Goal: Find specific page/section: Find specific page/section

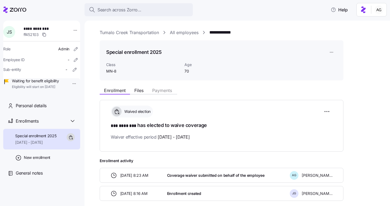
click at [19, 8] on icon at bounding box center [18, 10] width 17 height 4
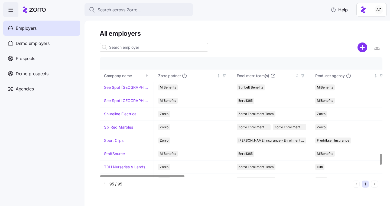
scroll to position [1071, 0]
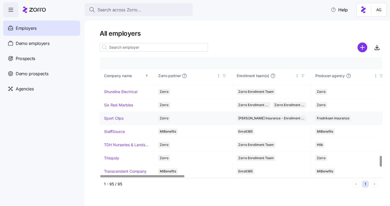
click at [112, 116] on link "Sport Clips" at bounding box center [113, 118] width 19 height 5
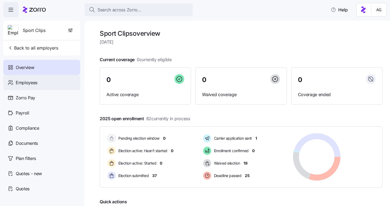
click at [30, 81] on span "Employees" at bounding box center [27, 82] width 22 height 7
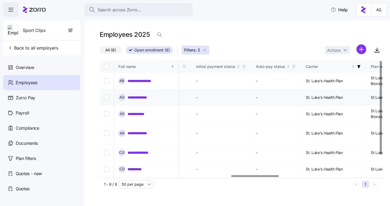
scroll to position [0, 781]
click at [204, 50] on icon "button" at bounding box center [204, 50] width 4 height 4
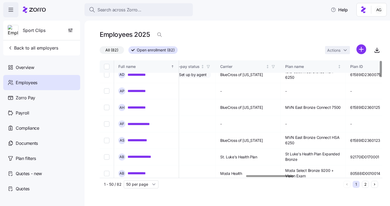
scroll to position [0, 873]
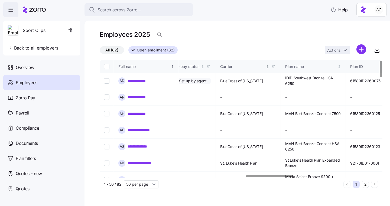
click at [275, 67] on icon "button" at bounding box center [273, 67] width 4 height 4
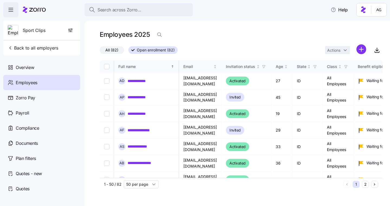
scroll to position [0, 407]
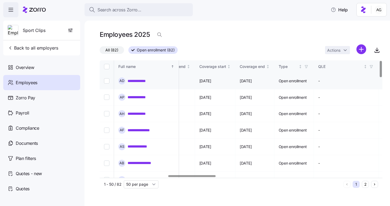
click at [139, 81] on link "**********" at bounding box center [139, 80] width 23 height 5
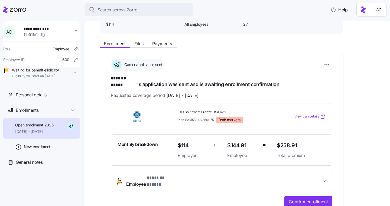
scroll to position [38, 0]
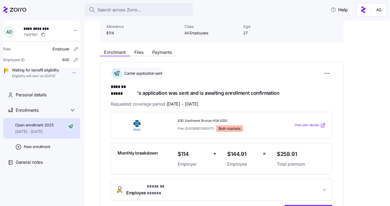
click at [159, 48] on div "Enrollment Files Payments" at bounding box center [222, 52] width 244 height 10
click at [159, 54] on span "Payments" at bounding box center [162, 52] width 20 height 4
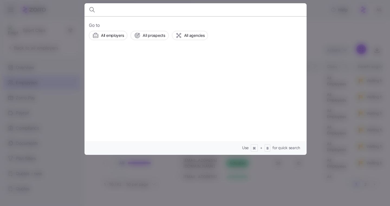
scroll to position [0, 873]
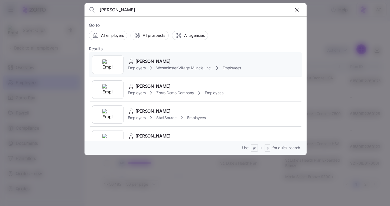
type input "melissa huer"
click at [175, 65] on span "Westminster Village Muncie, Inc." at bounding box center [183, 67] width 55 height 5
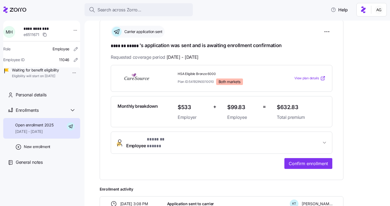
scroll to position [87, 0]
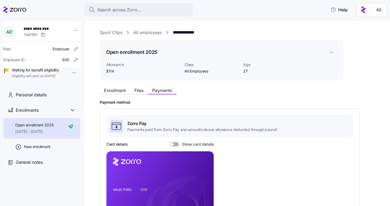
click at [26, 7] on icon at bounding box center [14, 9] width 23 height 6
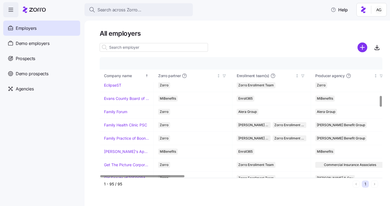
scroll to position [415, 0]
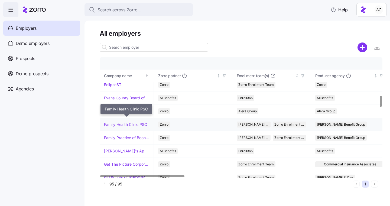
click at [119, 122] on link "Family Health Clinic PSC" at bounding box center [125, 124] width 43 height 5
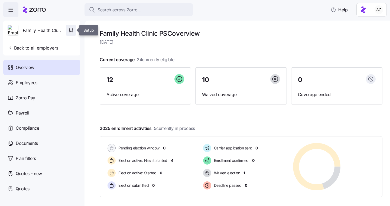
click at [72, 29] on icon "button" at bounding box center [72, 28] width 0 height 0
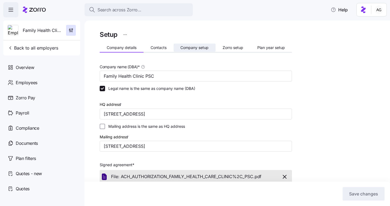
click at [201, 48] on span "Company setup" at bounding box center [194, 48] width 28 height 4
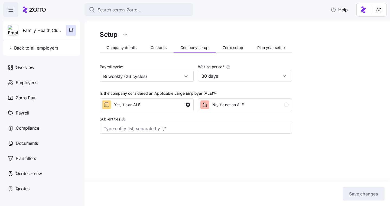
click at [235, 49] on span "Zorro setup" at bounding box center [233, 48] width 21 height 4
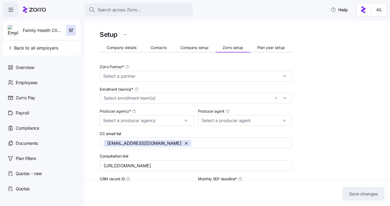
type input "Zorro"
type input "[PERSON_NAME] Benefit Group"
type input "[PERSON_NAME] ([PERSON_NAME][EMAIL_ADDRESS][DOMAIN_NAME])"
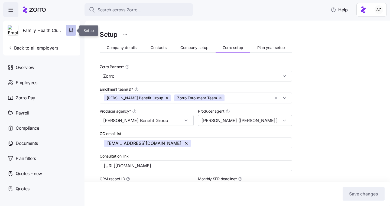
click at [68, 31] on icon "button" at bounding box center [70, 30] width 5 height 5
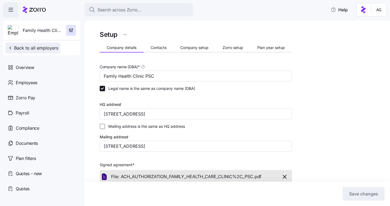
click at [26, 47] on span "Back to all employers" at bounding box center [33, 48] width 51 height 6
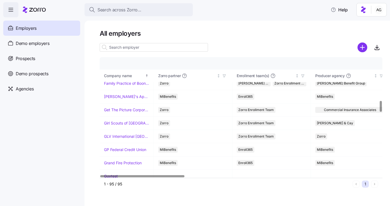
scroll to position [470, 0]
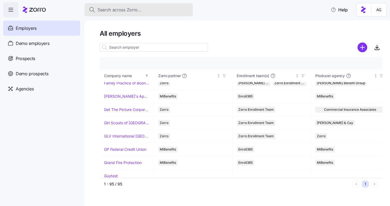
click at [146, 5] on button "Search across Zorro..." at bounding box center [138, 9] width 108 height 13
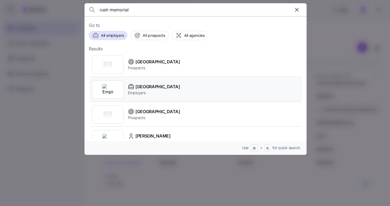
type input "rush memorial"
click at [136, 90] on span "Employers" at bounding box center [154, 92] width 52 height 5
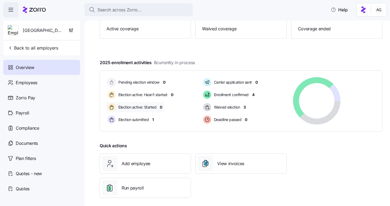
scroll to position [70, 0]
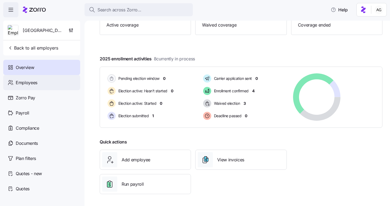
click at [41, 80] on div "Employees" at bounding box center [41, 82] width 77 height 15
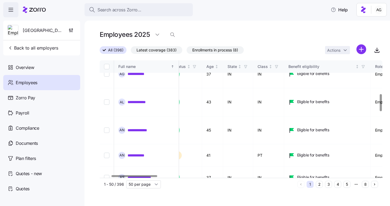
scroll to position [236, 69]
